Goal: Task Accomplishment & Management: Use online tool/utility

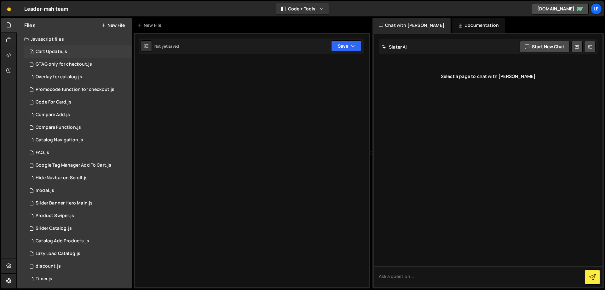
click at [64, 55] on div "1 Cart Update.js 0" at bounding box center [78, 51] width 108 height 13
click at [66, 65] on div "GTAG only for checkout.js" at bounding box center [64, 64] width 56 height 6
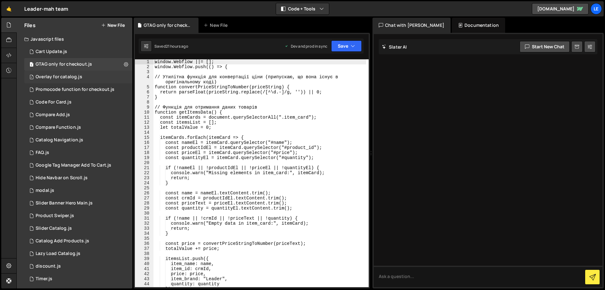
click at [72, 82] on div "1 Overlay for catalog.js 0" at bounding box center [78, 77] width 108 height 13
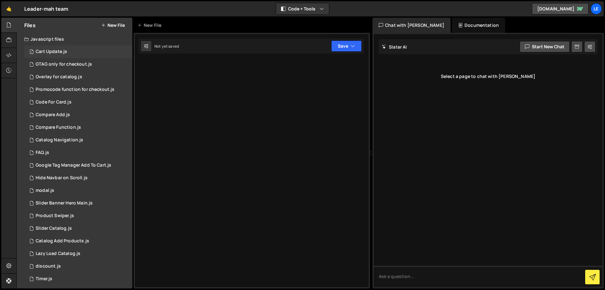
click at [80, 47] on div "1 Cart Update.js 0" at bounding box center [78, 51] width 108 height 13
click at [83, 62] on div "GTAG only for checkout.js" at bounding box center [64, 64] width 56 height 6
click at [82, 53] on div "1 Cart Update.js 0" at bounding box center [78, 51] width 108 height 13
click at [84, 80] on div "1 Overlay for catalog.js 0" at bounding box center [78, 77] width 108 height 13
click at [87, 90] on div "Promocode function for checkout.js" at bounding box center [75, 90] width 79 height 6
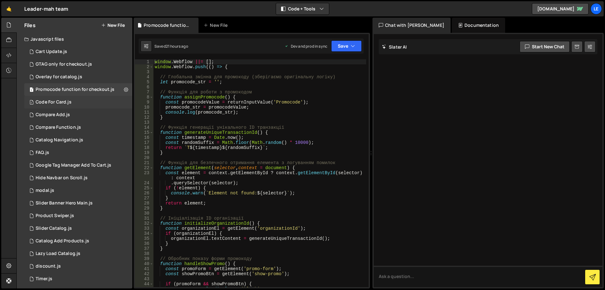
click at [87, 100] on div "1 Code For Card.js 0" at bounding box center [78, 102] width 108 height 13
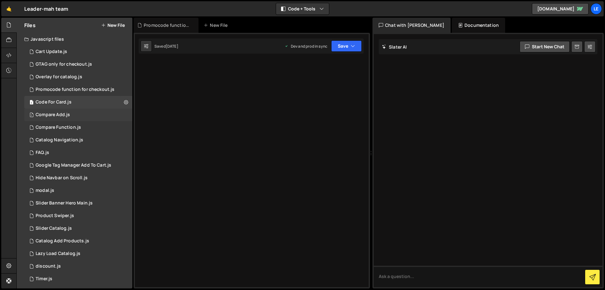
click at [88, 114] on div "1 Compare Add.js 0" at bounding box center [78, 114] width 108 height 13
click at [87, 90] on div "Promocode function for checkout.js" at bounding box center [75, 90] width 79 height 6
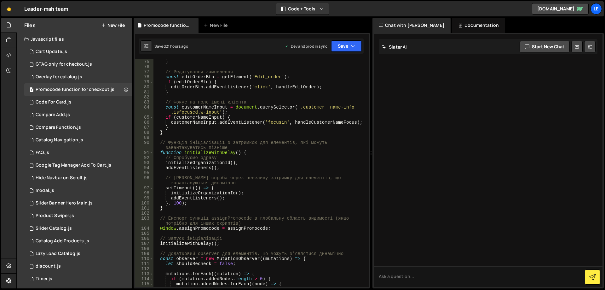
scroll to position [378, 0]
click at [65, 152] on div "1 FAQ.js 0" at bounding box center [78, 152] width 108 height 13
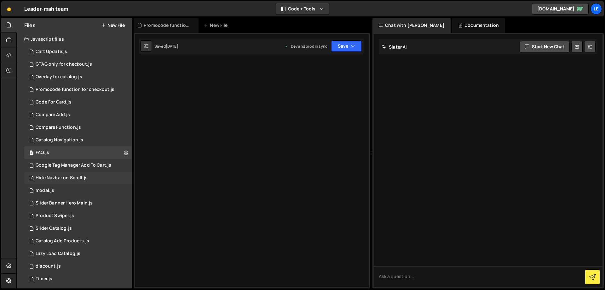
click at [71, 176] on div "Hide Navbar on Scroll.js" at bounding box center [62, 178] width 52 height 6
click at [76, 211] on div "1 Product Swiper.js 0" at bounding box center [78, 215] width 108 height 13
click at [75, 229] on div "3 Slider Catalog.js 0" at bounding box center [78, 228] width 108 height 13
